Goal: Check status: Check status

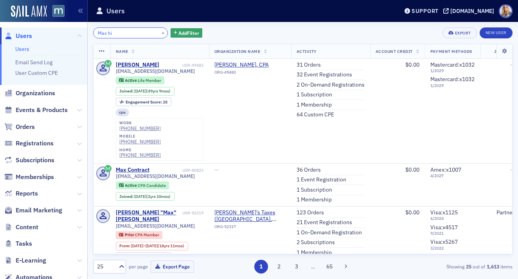
drag, startPoint x: 124, startPoint y: 37, endPoint x: 90, endPoint y: 31, distance: 35.0
click at [90, 31] on div "Max hi × Add Filter Export New User Name Organization Name Activity Account Cre…" at bounding box center [303, 150] width 431 height 257
paste input "[PERSON_NAME]"
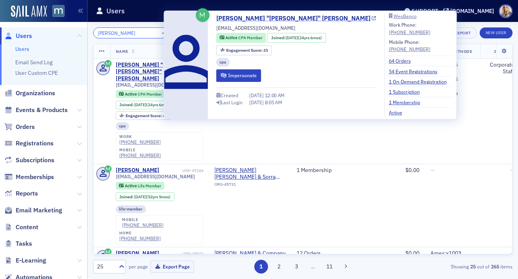
type input "[PERSON_NAME]"
click at [228, 19] on link "[PERSON_NAME] "[PERSON_NAME]" [PERSON_NAME]" at bounding box center [296, 18] width 160 height 9
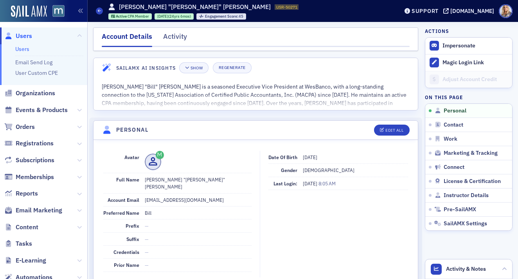
click at [21, 49] on link "Users" at bounding box center [22, 48] width 14 height 7
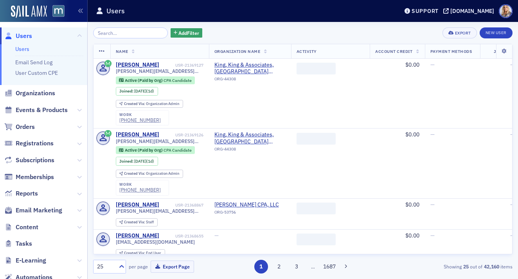
click at [128, 36] on input "search" at bounding box center [130, 32] width 75 height 11
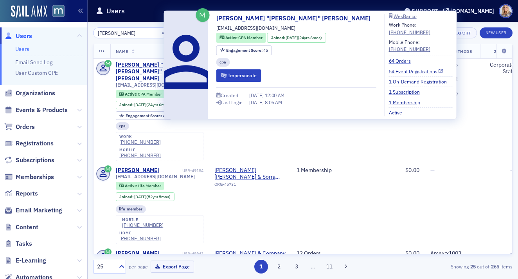
type input "[PERSON_NAME]"
click at [389, 71] on link "54 Event Registrations" at bounding box center [416, 71] width 54 height 7
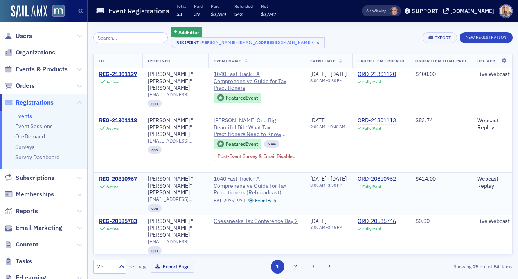
click at [236, 179] on span "1040 Fast Track - A Comprehensive Guide for Tax Practitioners (Rebroadcast)" at bounding box center [257, 185] width 86 height 21
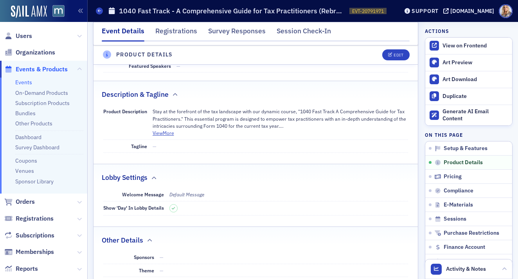
scroll to position [274, 0]
click at [169, 133] on button "View More" at bounding box center [164, 133] width 22 height 7
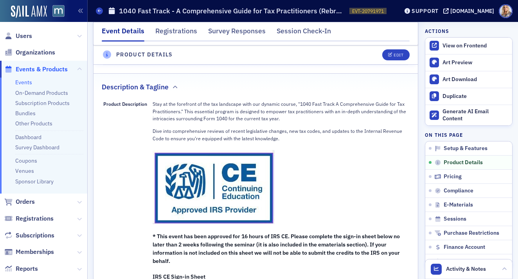
scroll to position [282, 0]
